Goal: Book appointment/travel/reservation

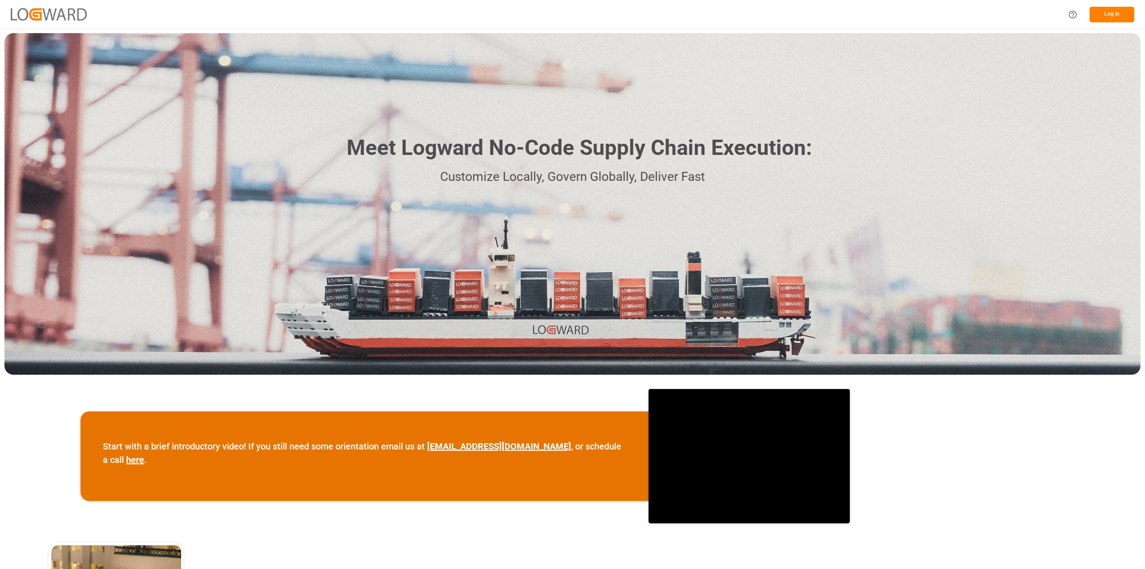
click at [1101, 18] on button "Log In" at bounding box center [1112, 15] width 45 height 16
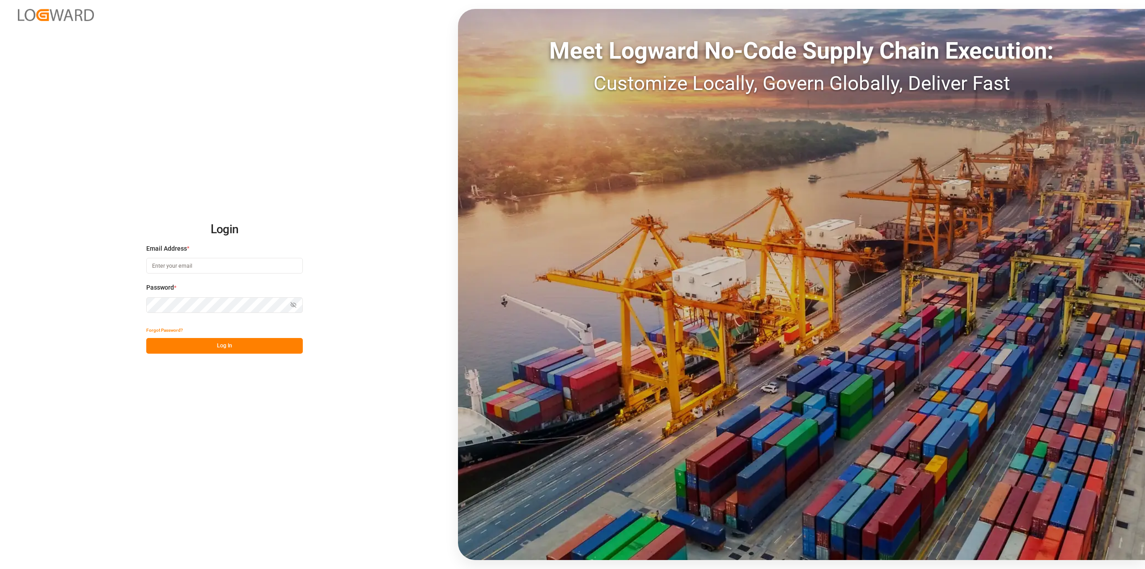
click at [156, 268] on input at bounding box center [224, 266] width 157 height 16
type input "roland.behrendt@compo-expert.com"
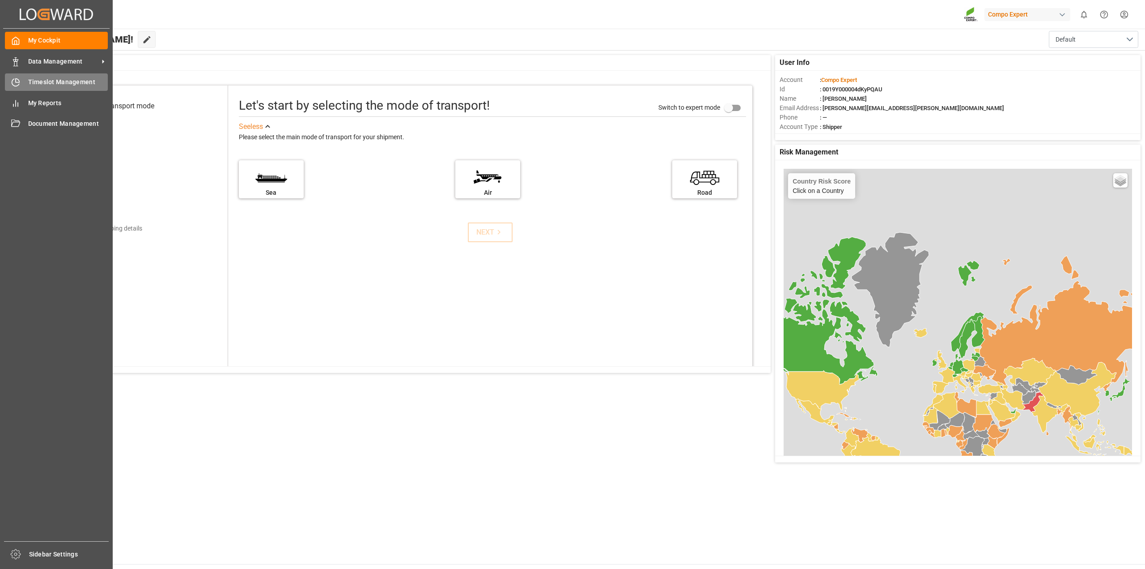
click at [40, 79] on span "Timeslot Management" at bounding box center [68, 81] width 80 height 9
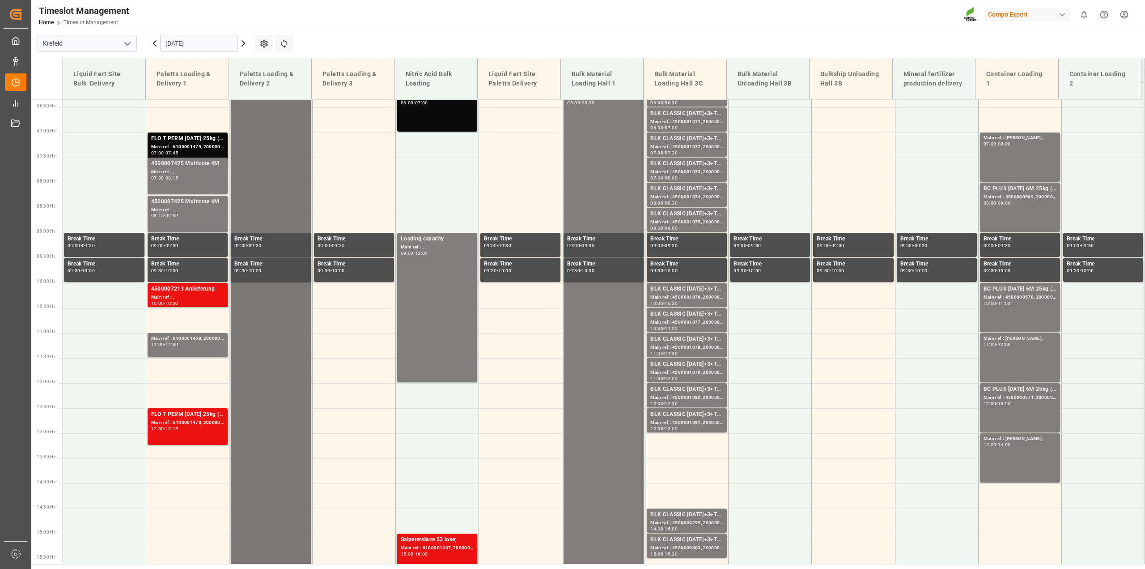
scroll to position [181, 0]
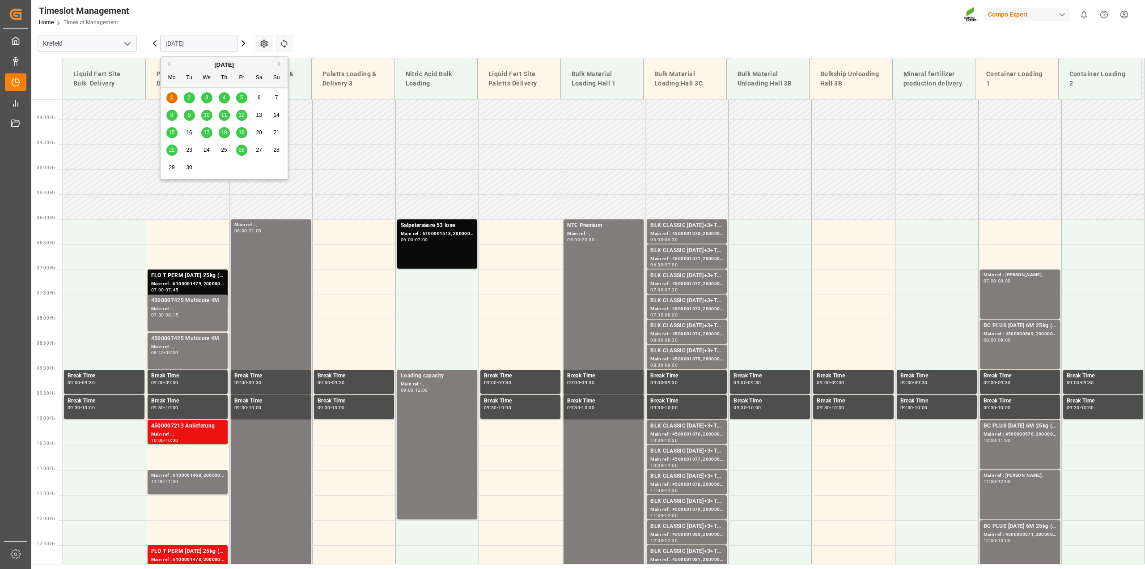
click at [235, 44] on input "[DATE]" at bounding box center [199, 43] width 78 height 17
click at [192, 98] on div "2" at bounding box center [189, 98] width 11 height 11
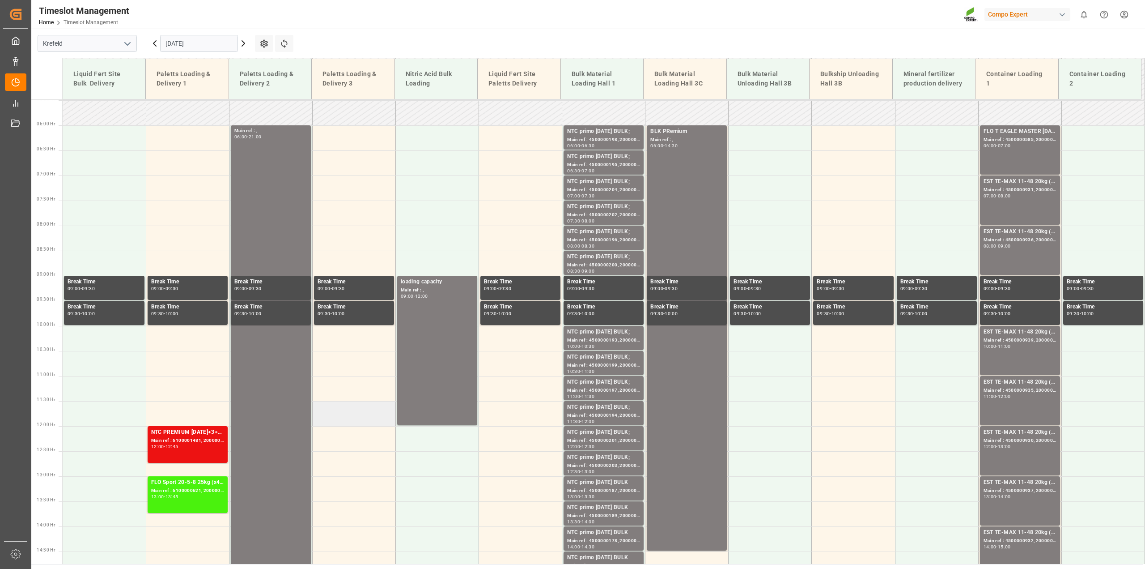
scroll to position [270, 0]
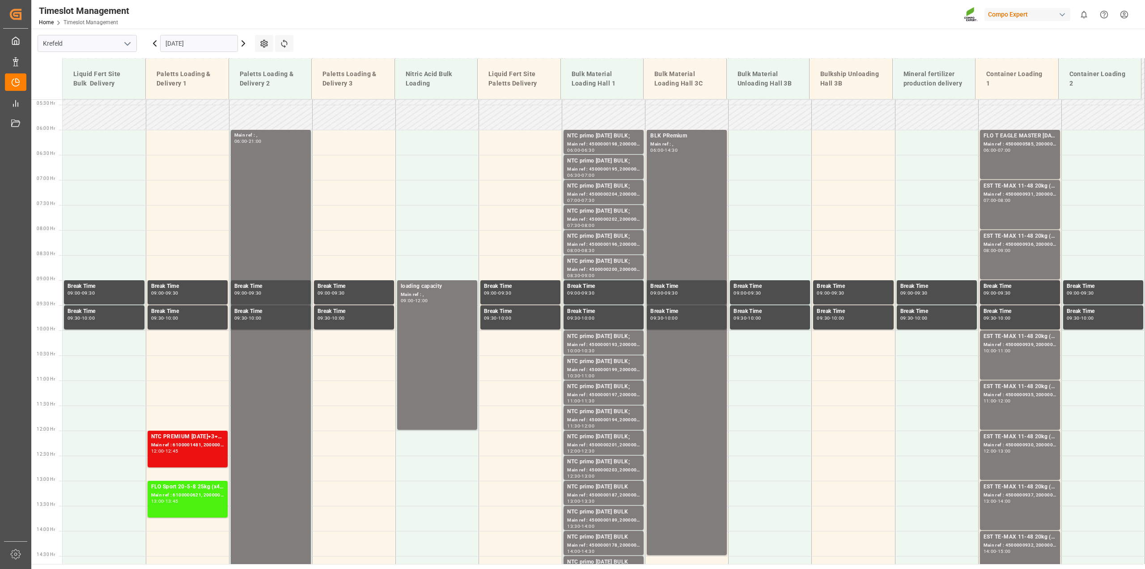
click at [231, 48] on input "02.09.2025" at bounding box center [199, 43] width 78 height 17
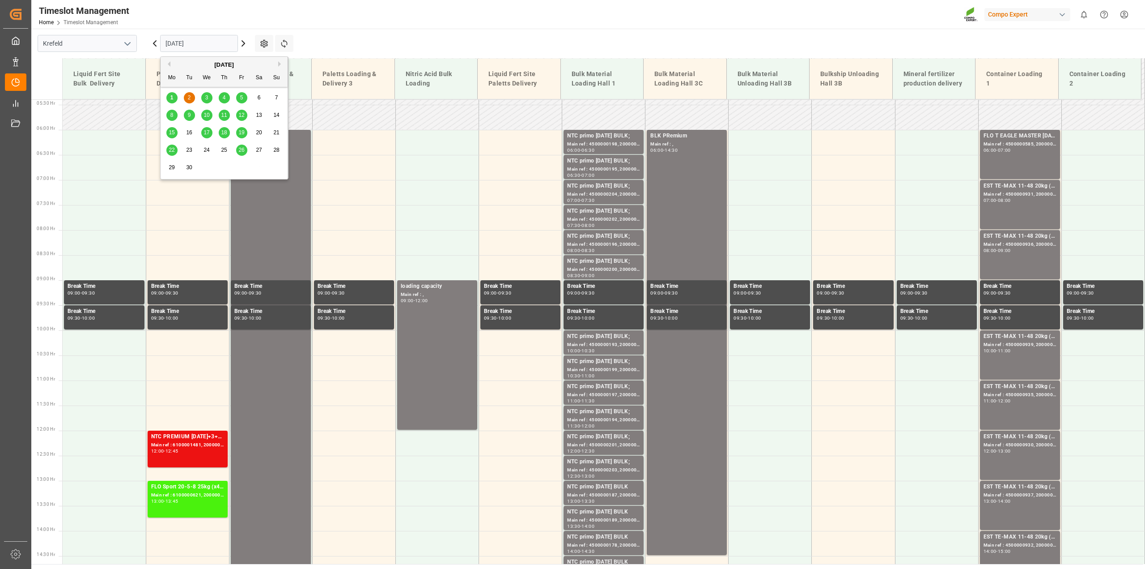
click at [209, 97] on div "3" at bounding box center [206, 98] width 11 height 11
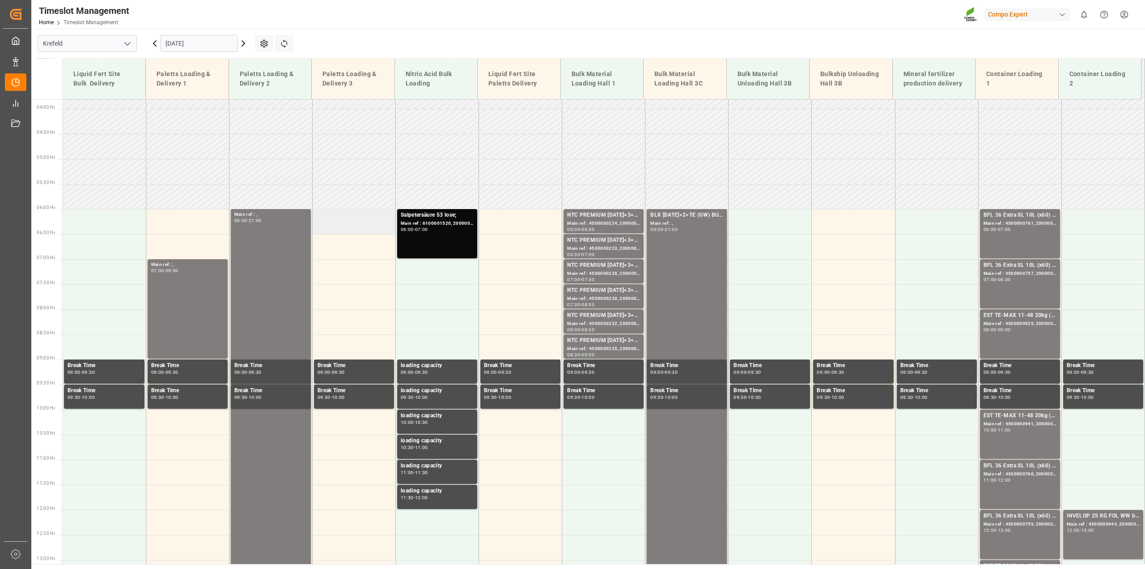
scroll to position [181, 0]
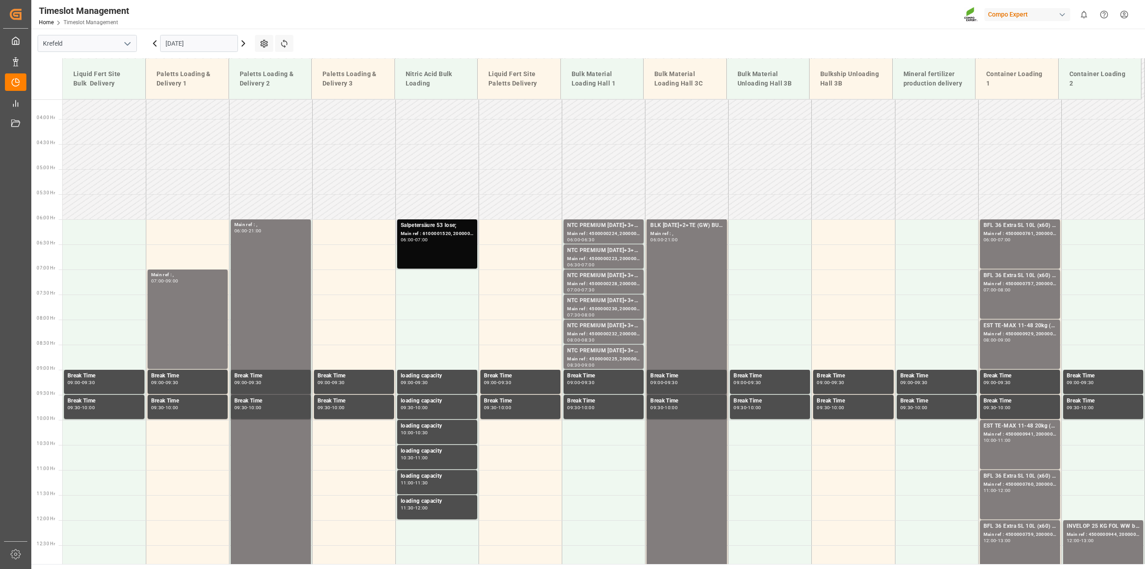
click at [444, 234] on div "Main ref : 6100001520, 2000001337;" at bounding box center [437, 234] width 73 height 8
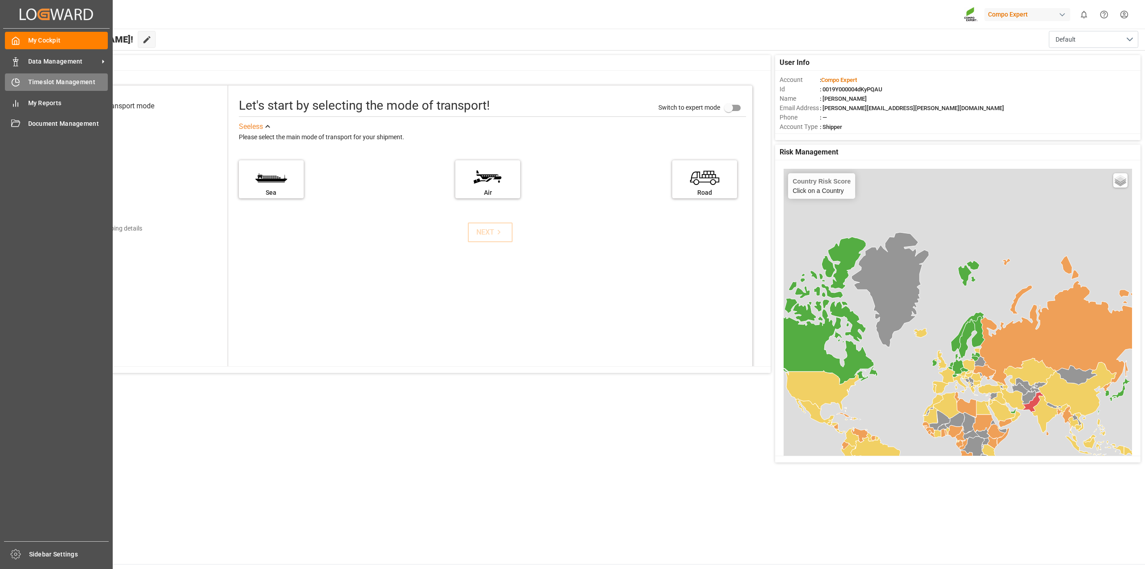
click at [29, 81] on span "Timeslot Management" at bounding box center [68, 81] width 80 height 9
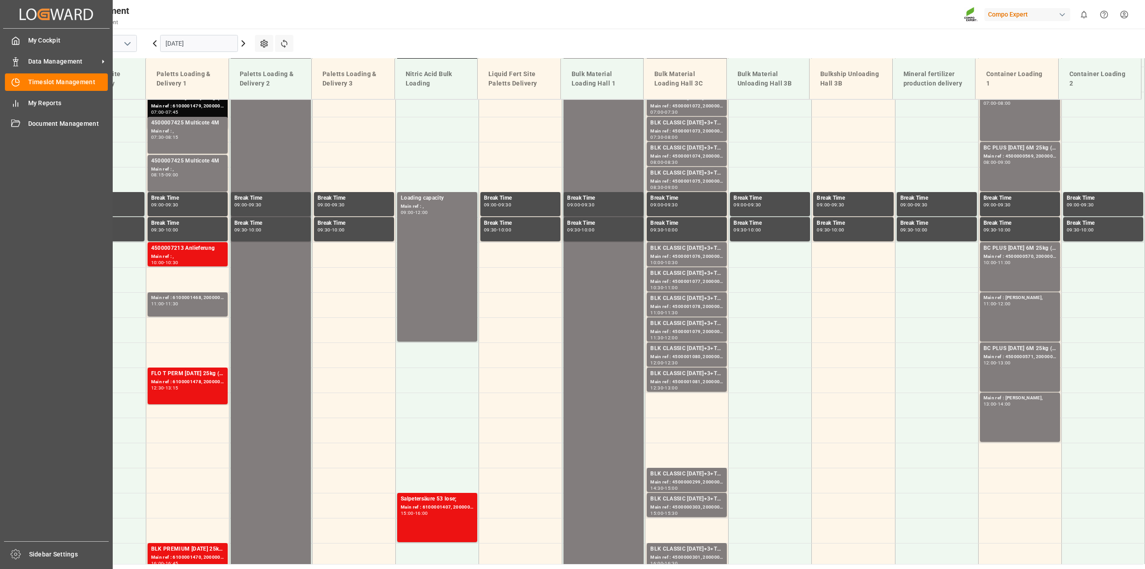
scroll to position [404, 0]
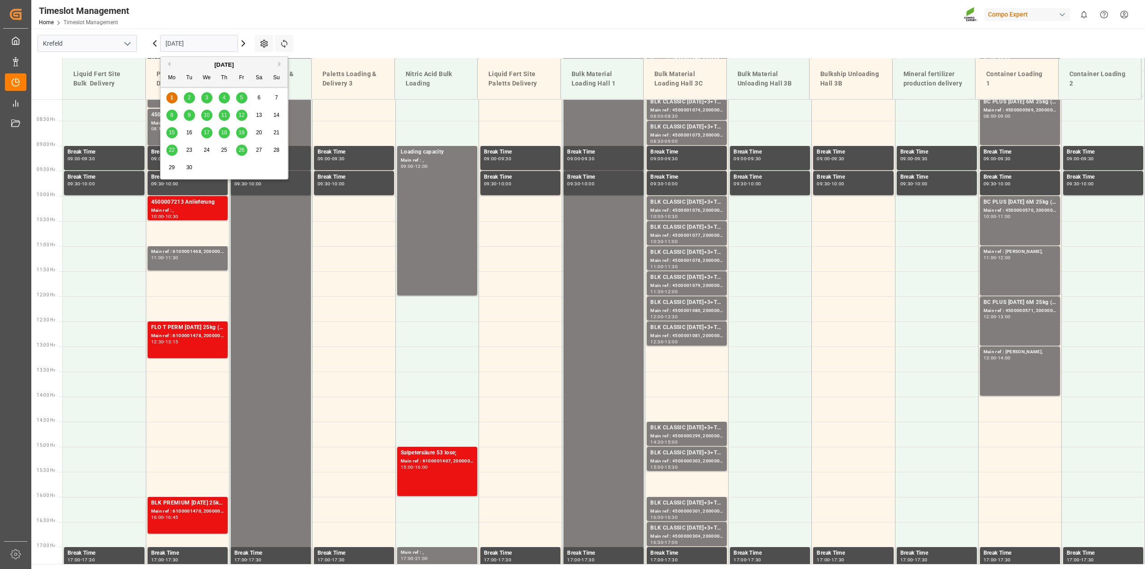
click at [225, 47] on input "[DATE]" at bounding box center [199, 43] width 78 height 17
click at [223, 96] on span "4" at bounding box center [224, 97] width 3 height 6
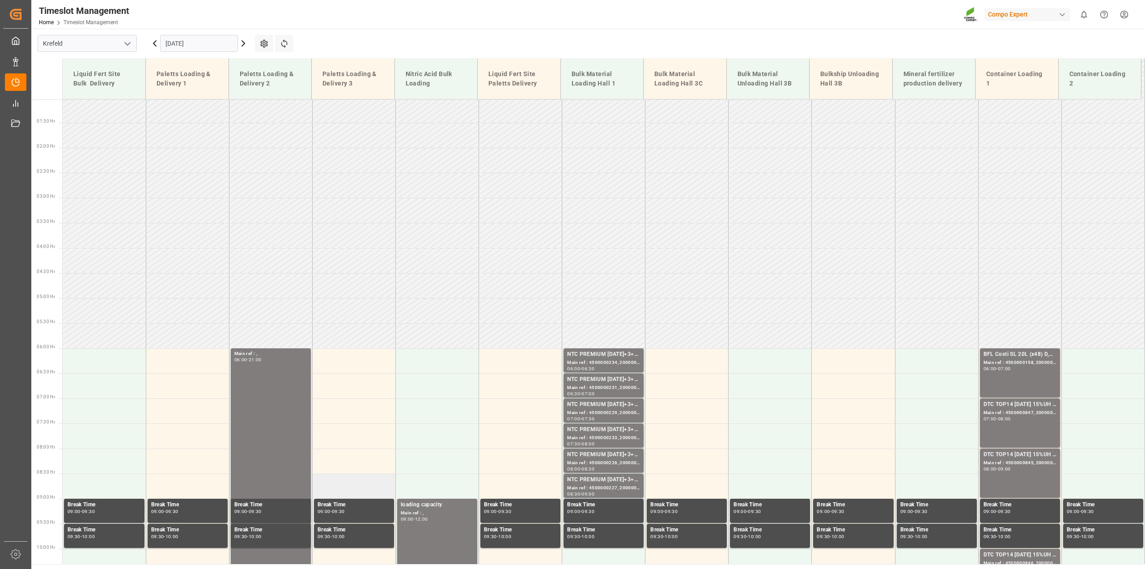
scroll to position [47, 0]
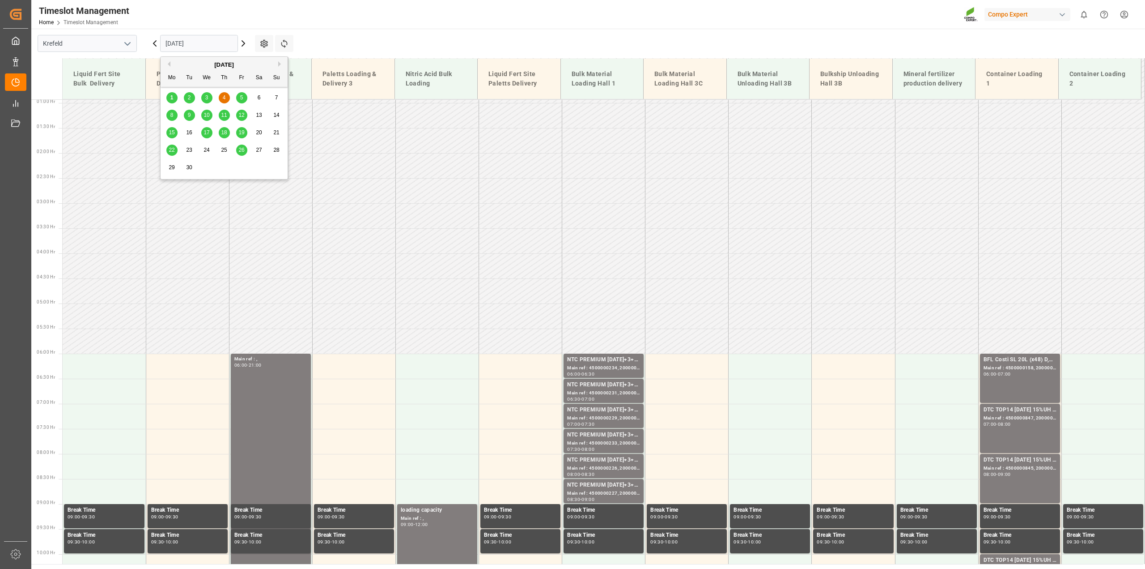
click at [228, 42] on input "04.09.2025" at bounding box center [199, 43] width 78 height 17
click at [239, 94] on div "5" at bounding box center [241, 98] width 11 height 11
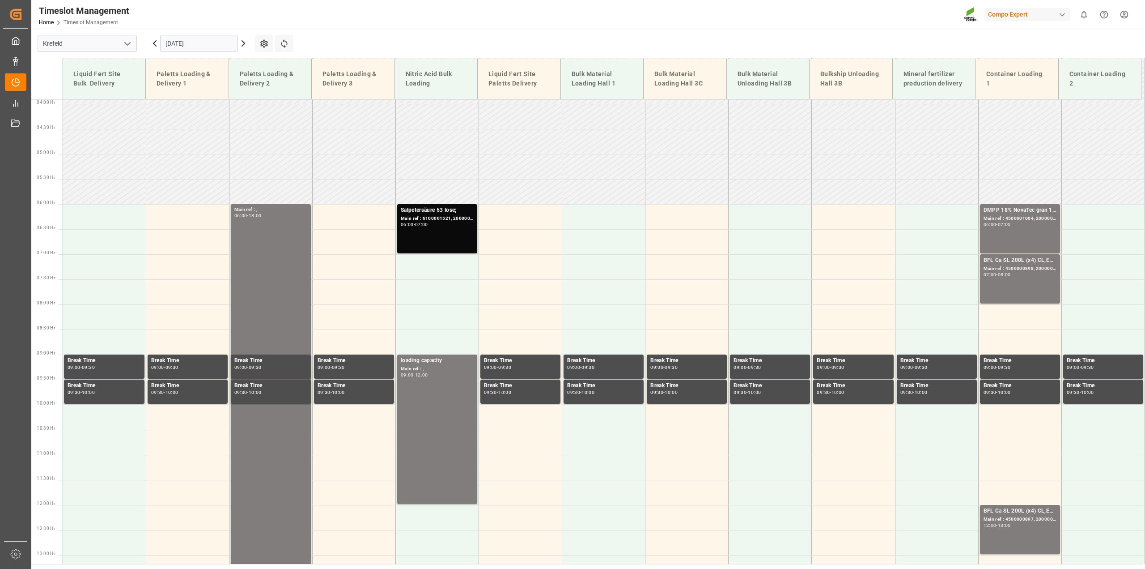
scroll to position [181, 0]
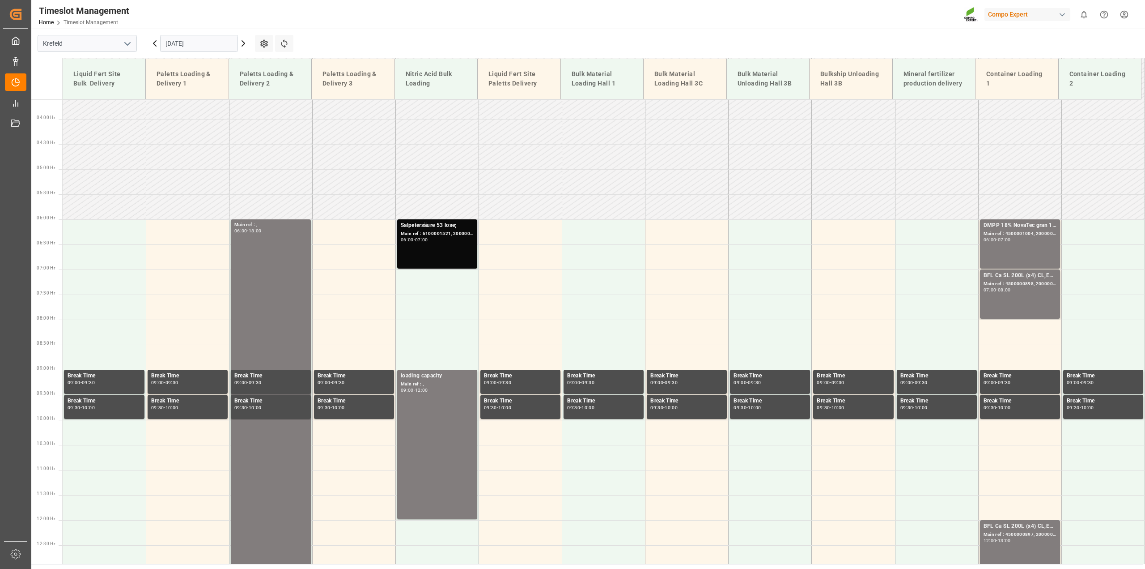
click at [458, 234] on div "Main ref : 6100001521, 2000001338;" at bounding box center [437, 234] width 73 height 8
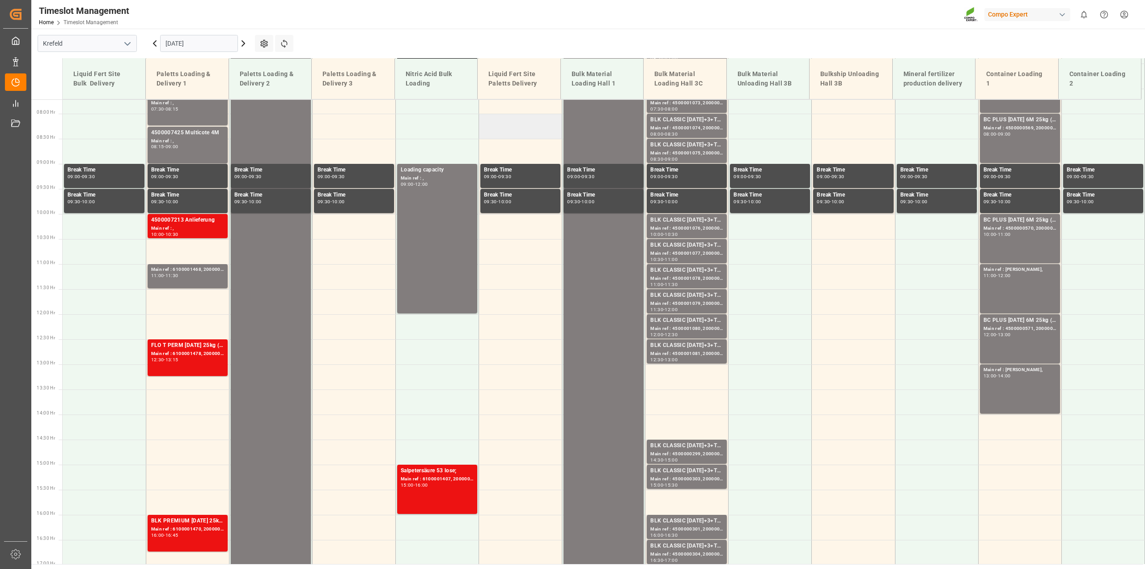
scroll to position [270, 0]
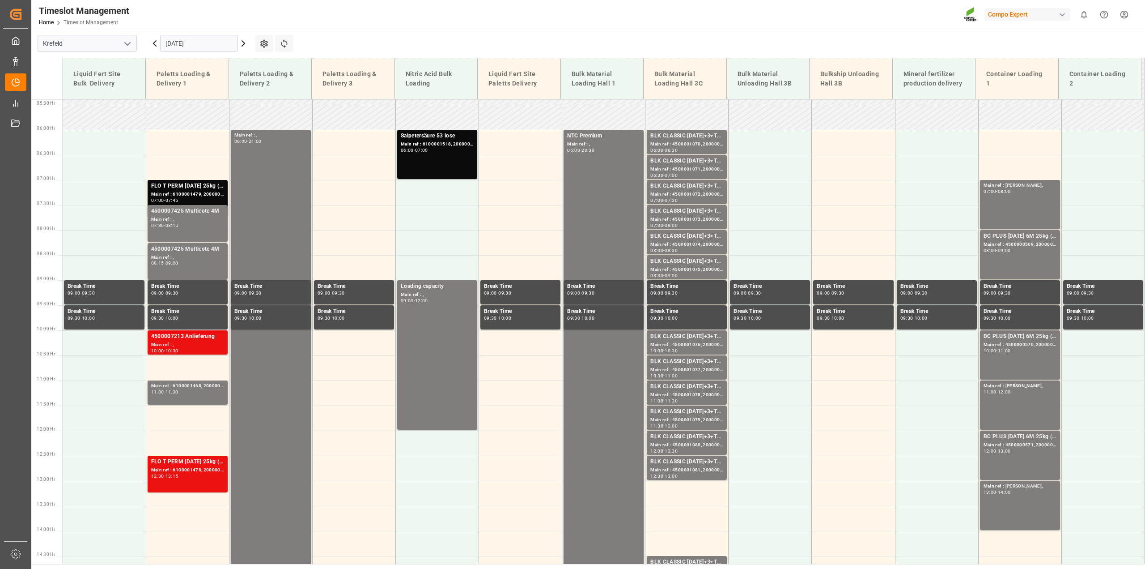
click at [242, 45] on icon at bounding box center [243, 43] width 11 height 11
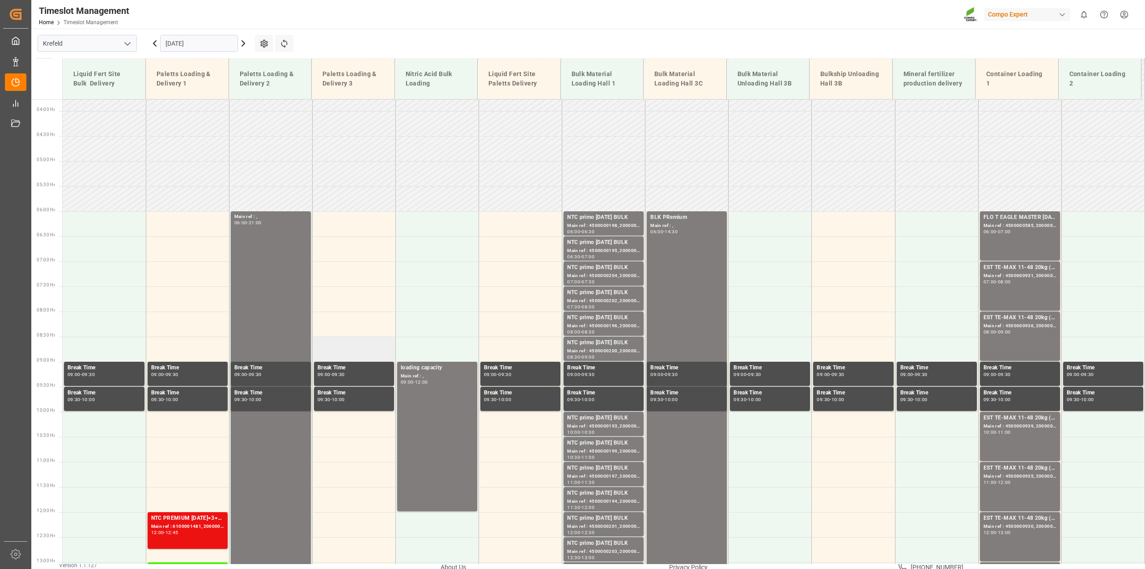
scroll to position [181, 0]
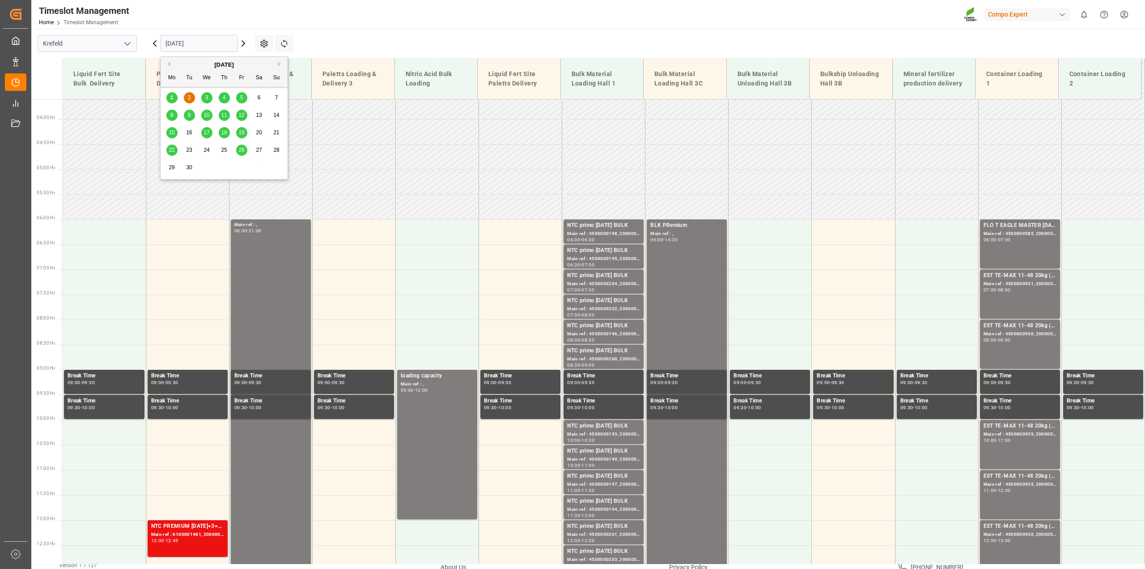
click at [224, 43] on input "02.09.2025" at bounding box center [199, 43] width 78 height 17
click at [208, 101] on div "3" at bounding box center [206, 98] width 11 height 11
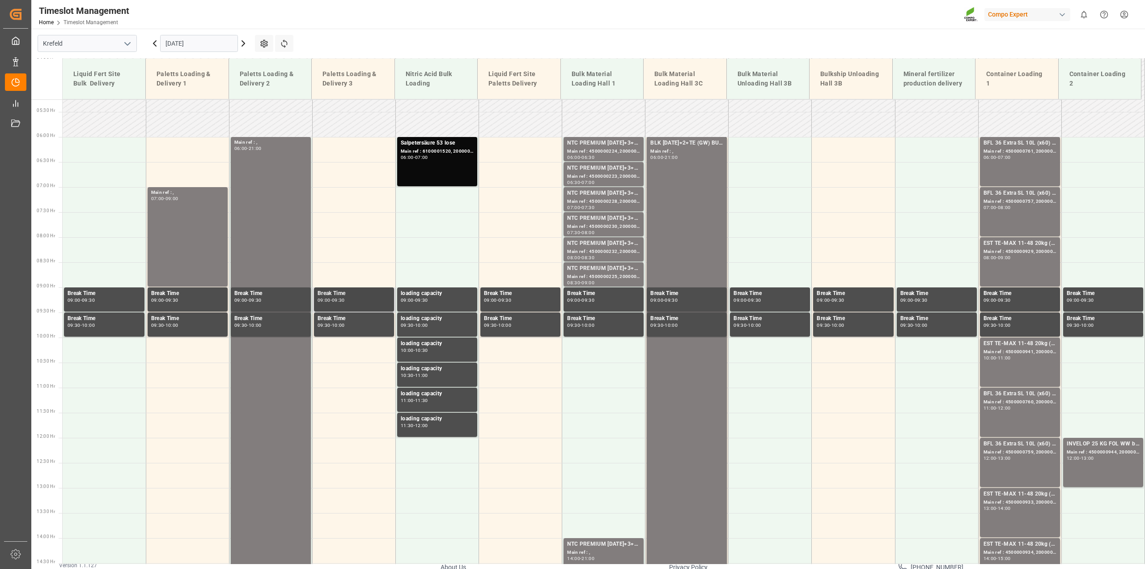
scroll to position [225, 0]
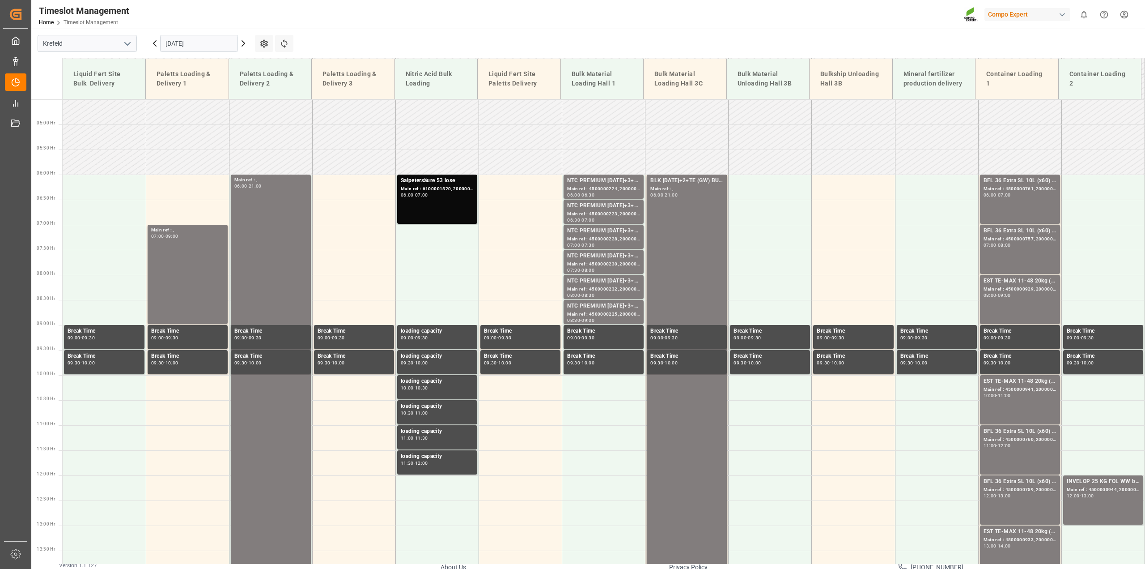
click at [241, 46] on icon at bounding box center [243, 43] width 11 height 11
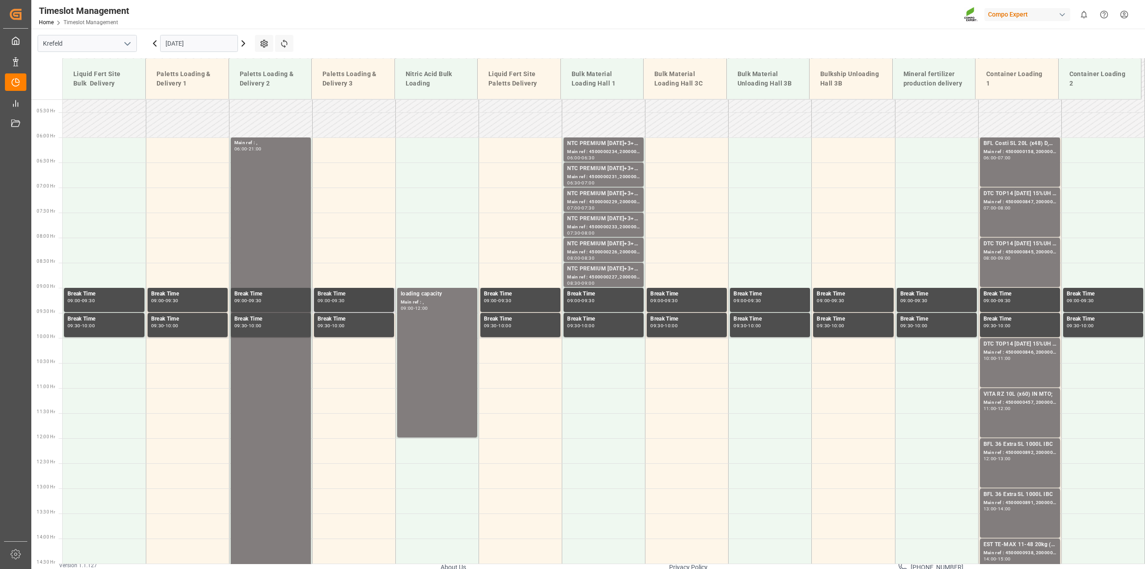
scroll to position [181, 0]
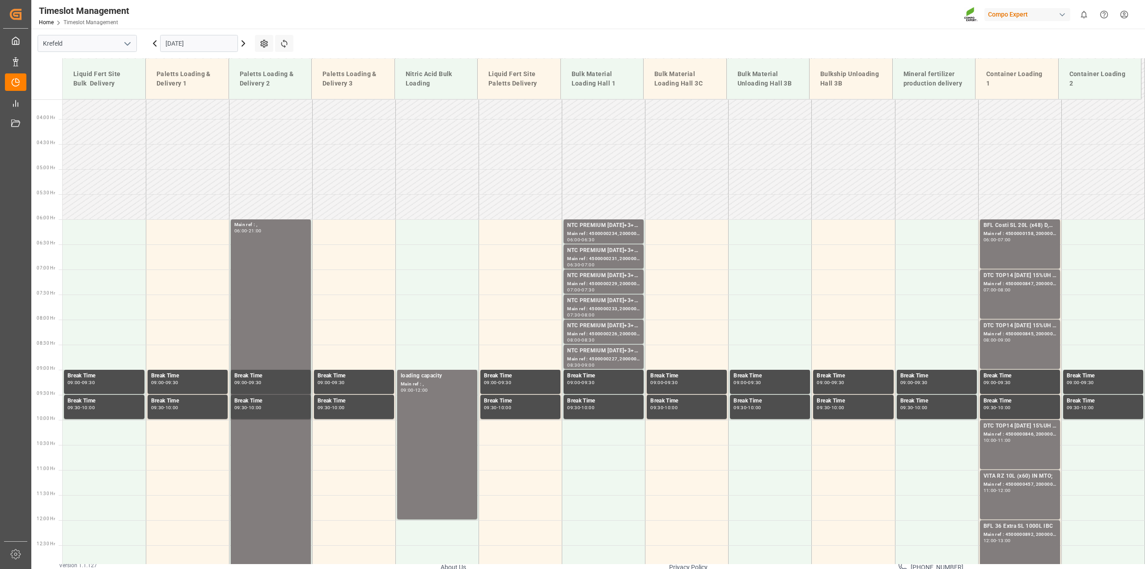
click at [245, 43] on icon at bounding box center [243, 43] width 3 height 5
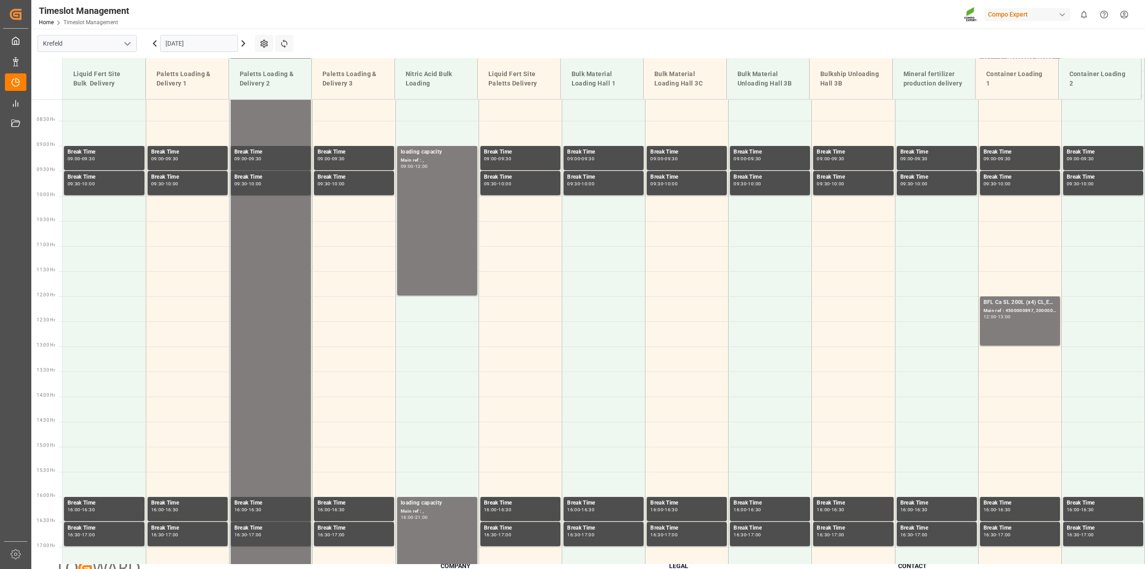
scroll to position [0, 0]
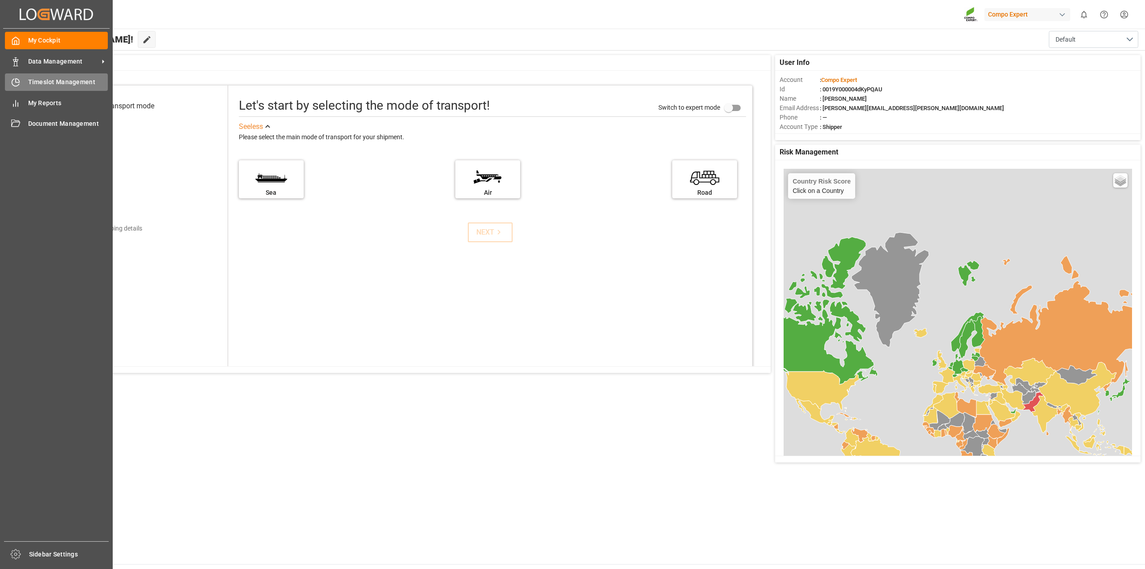
click at [22, 80] on div "Timeslot Management Timeslot Management" at bounding box center [56, 81] width 103 height 17
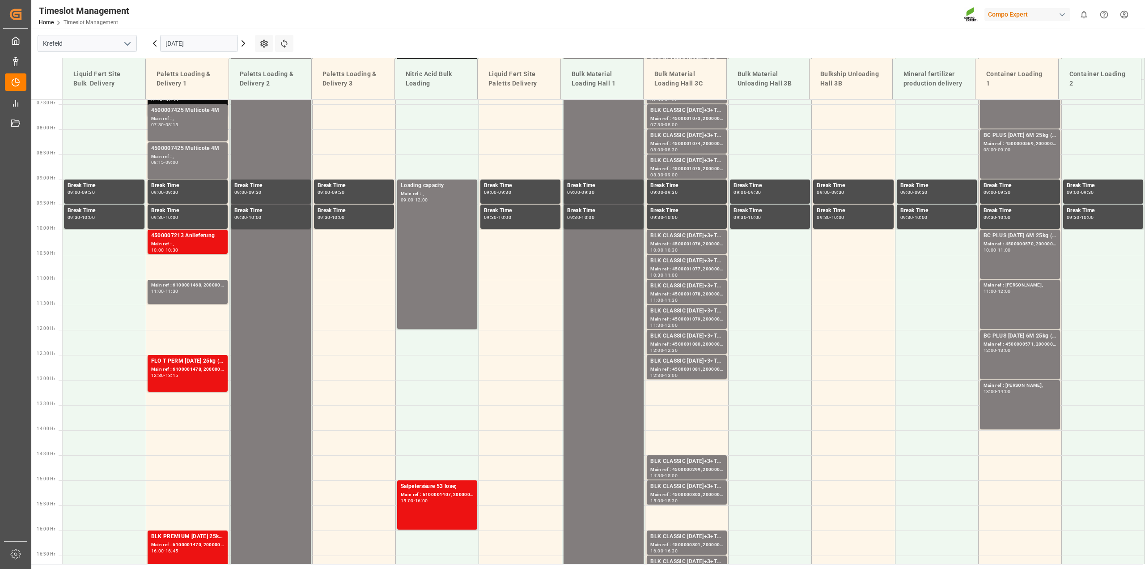
scroll to position [404, 0]
